Goal: Task Accomplishment & Management: Complete application form

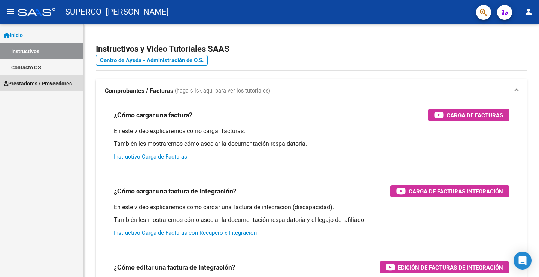
click at [43, 83] on span "Prestadores / Proveedores" at bounding box center [38, 83] width 68 height 8
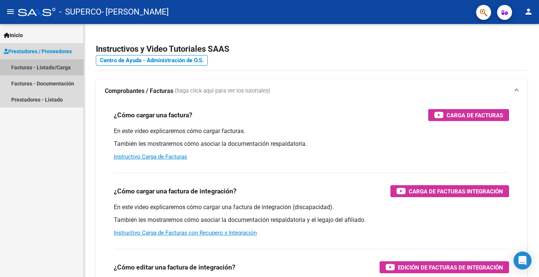
click at [61, 64] on link "Facturas - Listado/Carga" at bounding box center [41, 67] width 83 height 16
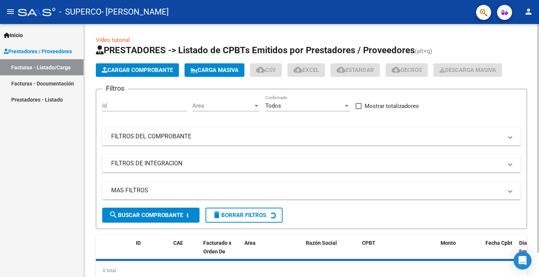
click at [149, 73] on span "Cargar Comprobante" at bounding box center [137, 70] width 71 height 7
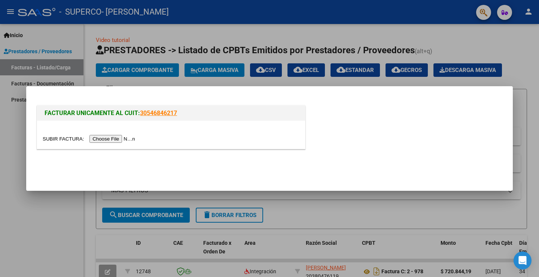
click at [120, 141] on input "file" at bounding box center [90, 139] width 95 height 8
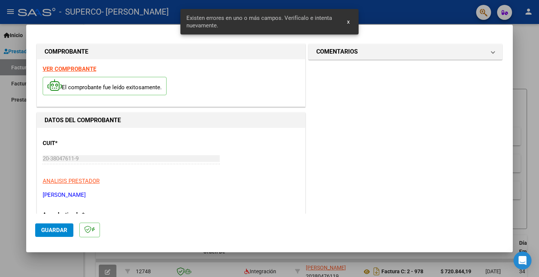
scroll to position [157, 0]
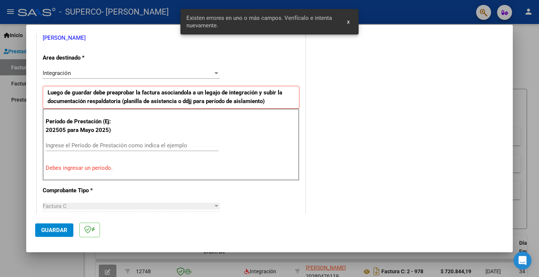
click at [81, 142] on input "Ingrese el Período de Prestación como indica el ejemplo" at bounding box center [132, 145] width 173 height 7
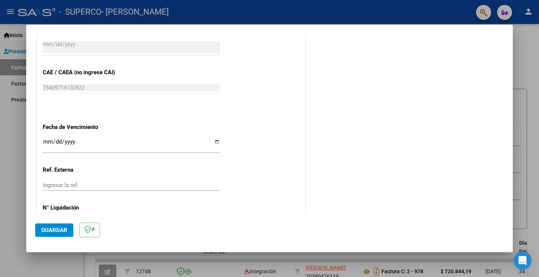
scroll to position [456, 0]
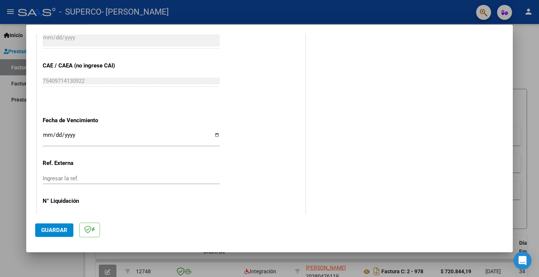
type input "202509"
click at [49, 133] on input "Ingresar la fecha" at bounding box center [131, 138] width 177 height 12
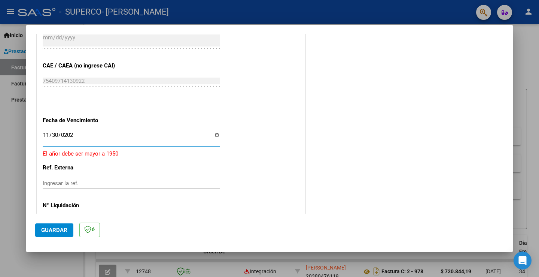
type input "[DATE]"
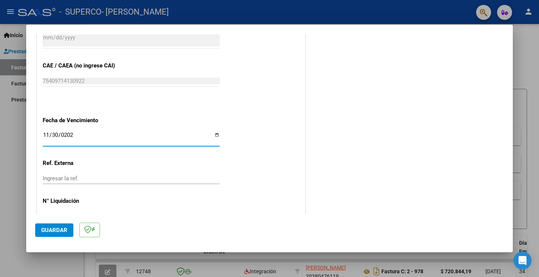
click at [60, 232] on span "Guardar" at bounding box center [54, 230] width 26 height 7
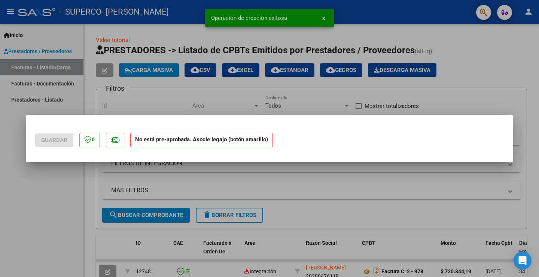
scroll to position [0, 0]
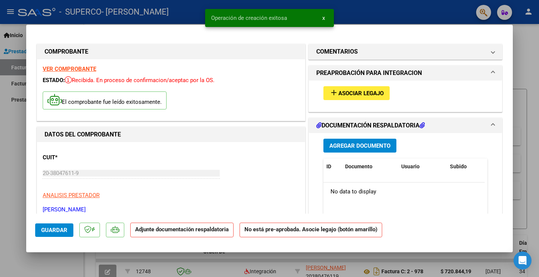
click at [366, 96] on span "Asociar Legajo" at bounding box center [360, 93] width 45 height 7
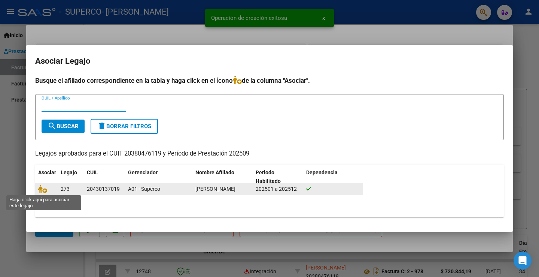
drag, startPoint x: 44, startPoint y: 191, endPoint x: 84, endPoint y: 187, distance: 40.2
click at [45, 191] on icon at bounding box center [42, 189] width 9 height 8
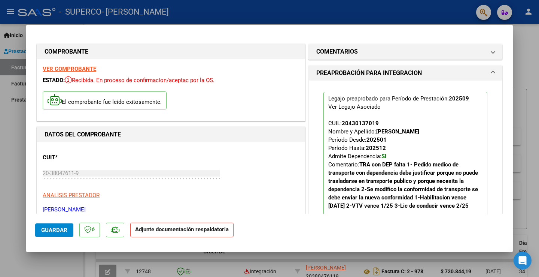
scroll to position [225, 0]
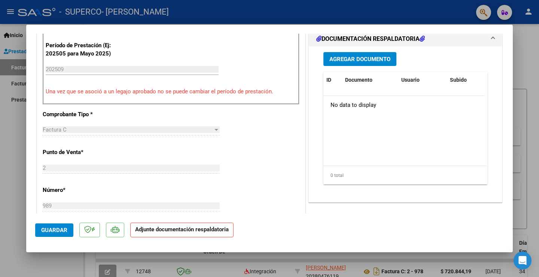
click at [369, 61] on span "Agregar Documento" at bounding box center [359, 59] width 61 height 7
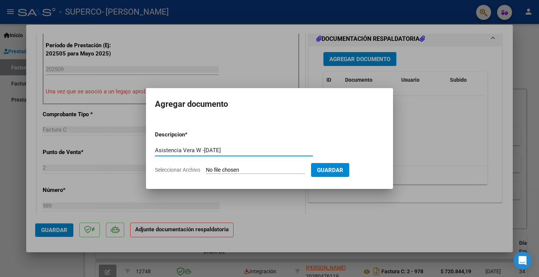
type input "Asistencia Vera W -[DATE]"
click at [246, 170] on input "Seleccionar Archivo" at bounding box center [255, 170] width 99 height 7
type input "C:\fakepath\[PERSON_NAME] asist [DATE].pdf"
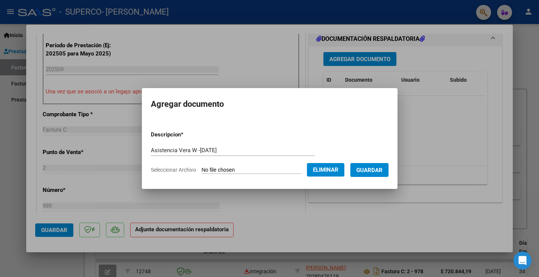
click at [383, 171] on span "Guardar" at bounding box center [369, 170] width 26 height 7
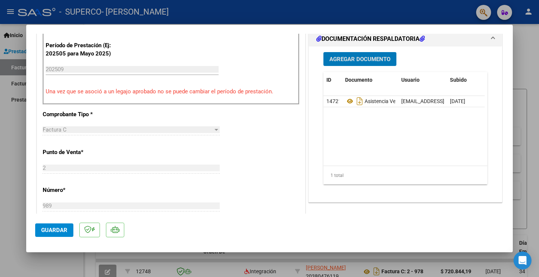
click at [63, 230] on span "Guardar" at bounding box center [54, 230] width 26 height 7
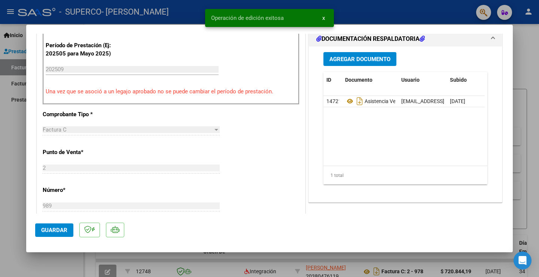
click at [10, 70] on div at bounding box center [269, 138] width 539 height 277
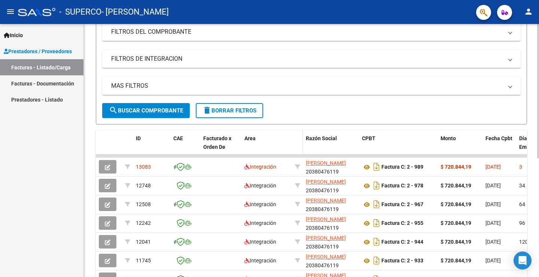
scroll to position [112, 0]
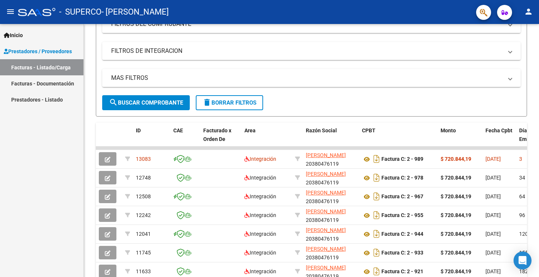
click at [528, 7] on button "person" at bounding box center [528, 11] width 15 height 15
click at [516, 52] on button "exit_to_app Salir" at bounding box center [514, 49] width 46 height 18
